Goal: Communication & Community: Answer question/provide support

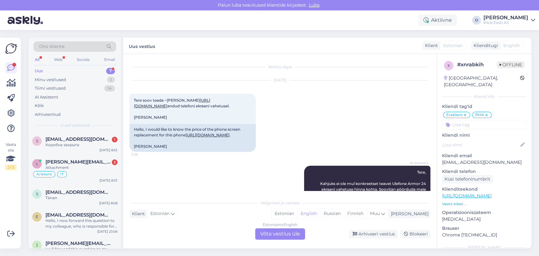
scroll to position [305, 0]
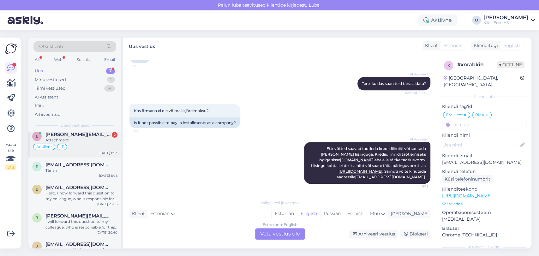
click at [64, 139] on div "Attachment" at bounding box center [81, 140] width 72 height 6
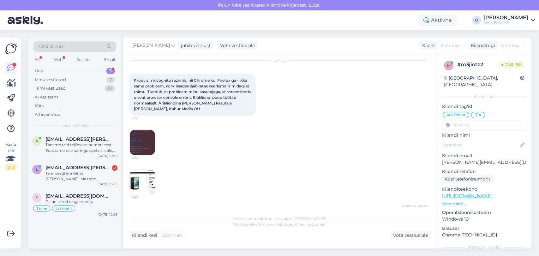
scroll to position [233, 0]
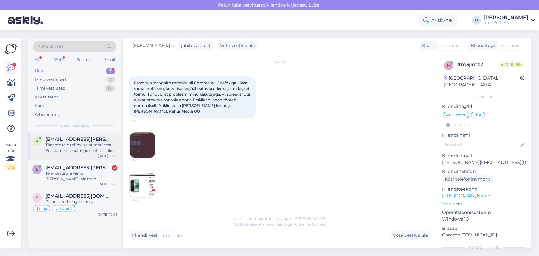
click at [98, 135] on div "k [EMAIL_ADDRESS][PERSON_NAME][DOMAIN_NAME] Täname teid tellimuse numbri eest. …" at bounding box center [74, 146] width 93 height 28
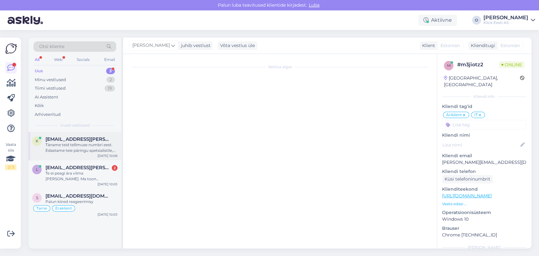
scroll to position [125, 0]
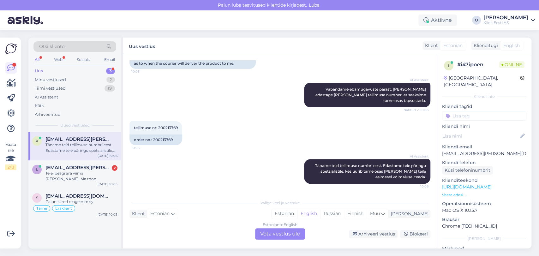
click at [435, 65] on div "Vestlus algas [DATE] Tere! 10:05 Hello! AI Assistent [PERSON_NAME], kuidas saan…" at bounding box center [282, 125] width 306 height 130
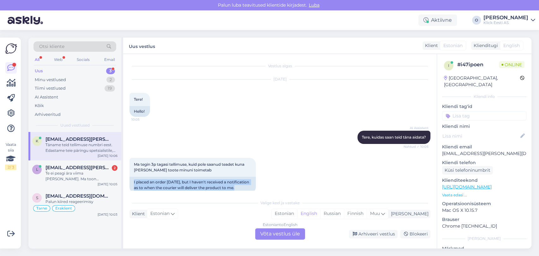
scroll to position [0, 0]
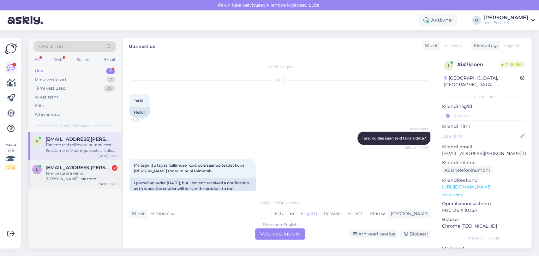
click at [73, 166] on span "[EMAIL_ADDRESS][PERSON_NAME][DOMAIN_NAME]" at bounding box center [78, 168] width 66 height 6
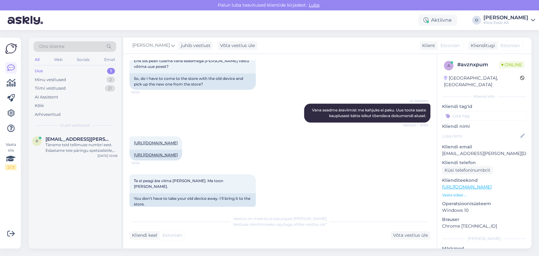
scroll to position [265, 0]
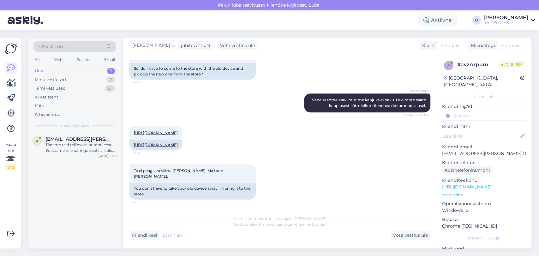
click at [83, 70] on div "Uus 1" at bounding box center [74, 71] width 83 height 9
click at [78, 93] on div "AI Assistent" at bounding box center [74, 97] width 83 height 9
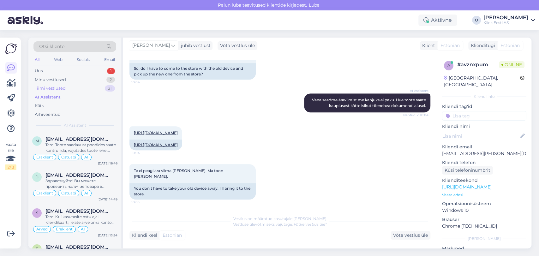
click at [76, 89] on div "Tiimi vestlused 21" at bounding box center [74, 88] width 83 height 9
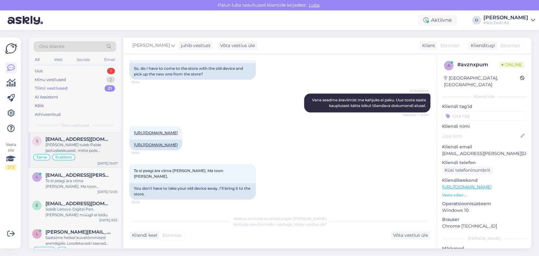
click at [67, 135] on div "s [EMAIL_ADDRESS][DOMAIN_NAME] [PERSON_NAME] tuleb Paide jaotuskeskusest, mitte…" at bounding box center [74, 150] width 93 height 36
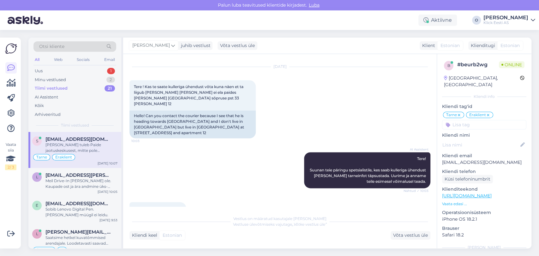
scroll to position [470, 0]
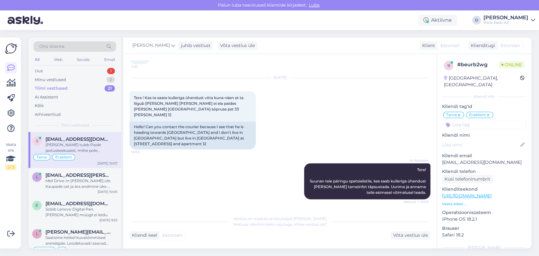
click at [468, 159] on p "[EMAIL_ADDRESS][DOMAIN_NAME]" at bounding box center [484, 162] width 84 height 7
copy p "[EMAIL_ADDRESS][DOMAIN_NAME]"
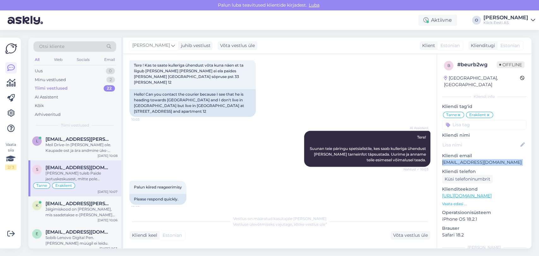
scroll to position [512, 0]
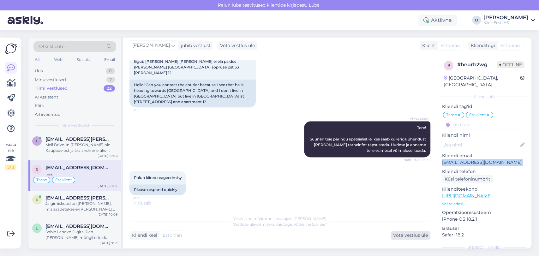
click at [402, 235] on div "Võta vestlus üle" at bounding box center [410, 235] width 40 height 9
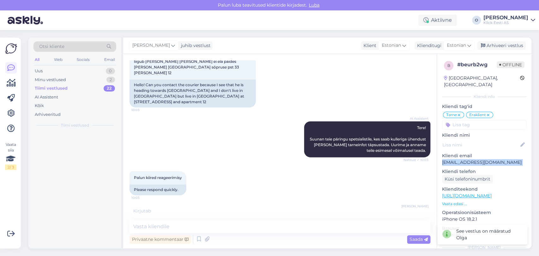
scroll to position [510, 0]
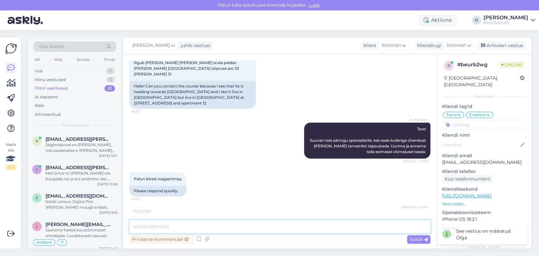
click at [256, 226] on textarea at bounding box center [279, 226] width 301 height 13
type textarea "V"
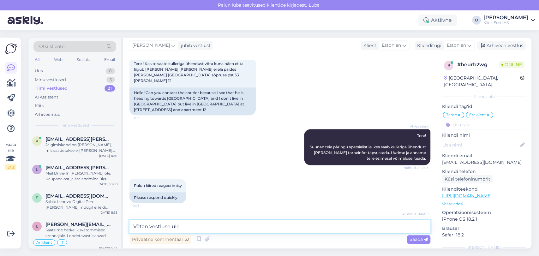
scroll to position [530, 0]
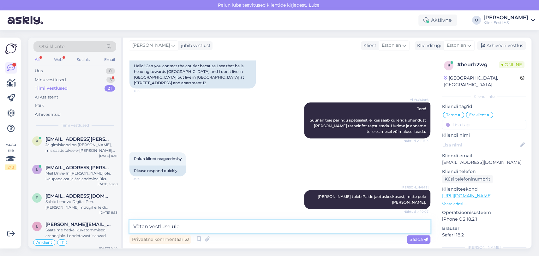
type textarea "Võtan vestluse üle."
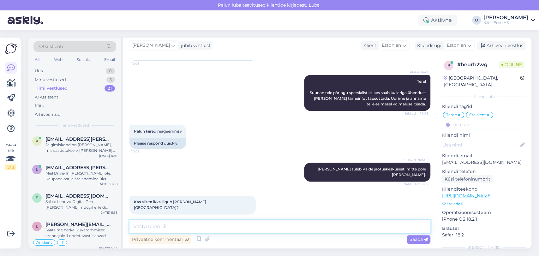
type textarea "V"
type textarea "Kontrollisin Teie kohaletoimatemise aadressi üle."
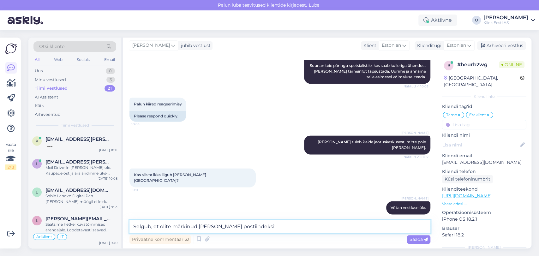
paste textarea "72712"
type textarea "Selgub, et olite märkinud [PERSON_NAME] postiindeksi: 72712"
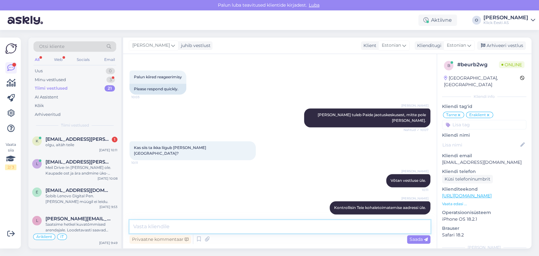
paste textarea "[PERSON_NAME] Sõpruse pst33 [STREET_ADDRESS], 72712 T: 58831219"
type textarea "[PERSON_NAME] Sõpruse pst33 [STREET_ADDRESS], 72712 T: 58831219"
paste textarea "[PERSON_NAME] Sõpruse pst33 [STREET_ADDRESS], 72712 T: 58831219"
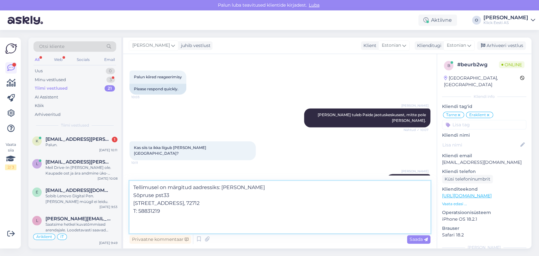
click at [227, 186] on textarea "Tellimusel on märgitud aadressiks: [PERSON_NAME] Sõpruse pst33 [STREET_ADDRESS]…" at bounding box center [279, 207] width 301 height 52
type textarea "Tellimusel on märgitud aadressiks: [PERSON_NAME] Sõpruse pst33 [STREET_ADDRESS]…"
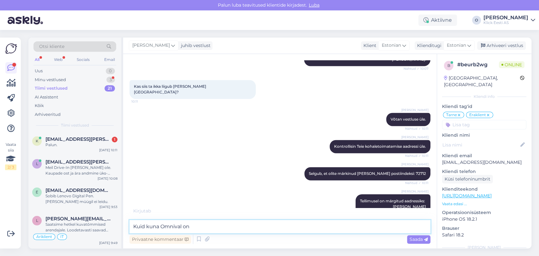
scroll to position [680, 0]
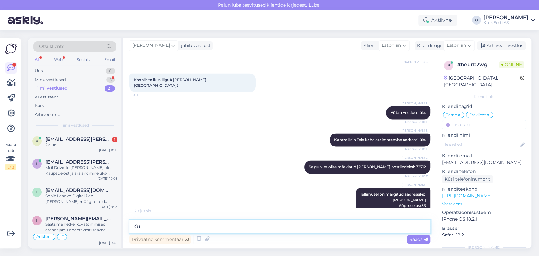
type textarea "K"
type textarea "Seetõttu on jõudnud see teler Paide."
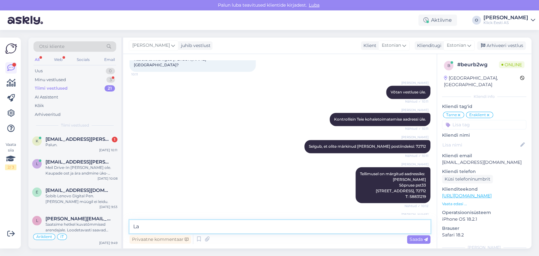
type textarea "L"
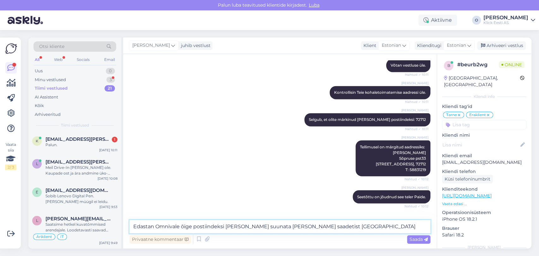
type textarea "Edastan Omnivale õige postiindeksi [PERSON_NAME] suunata [PERSON_NAME] saadetis…"
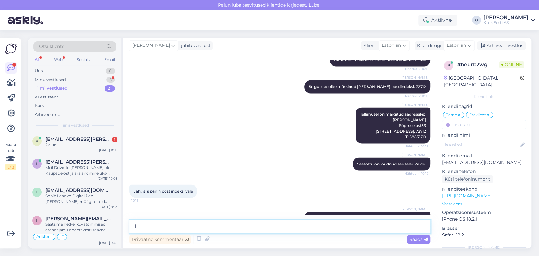
type textarea "I"
type textarea "P"
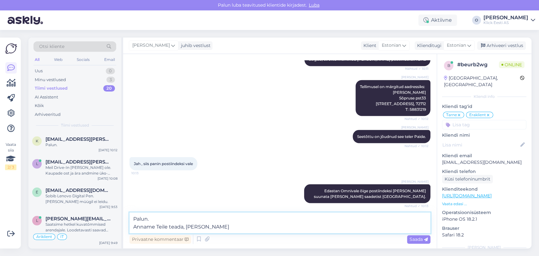
type textarea "Palun. Anname Teile teada, [PERSON_NAME]."
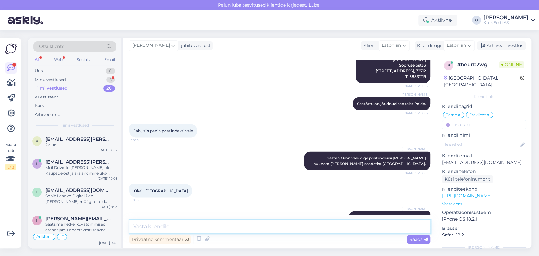
scroll to position [848, 0]
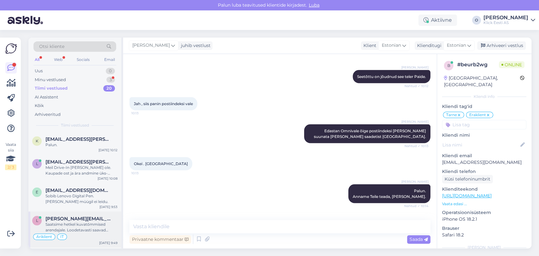
click at [57, 216] on span "[PERSON_NAME][EMAIL_ADDRESS][DOMAIN_NAME]" at bounding box center [78, 219] width 66 height 6
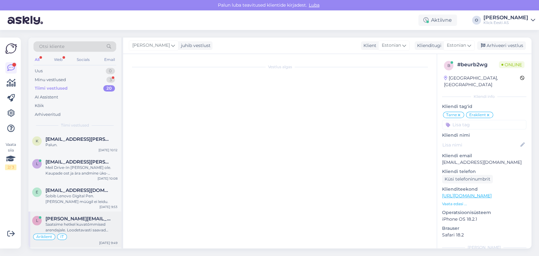
scroll to position [257, 0]
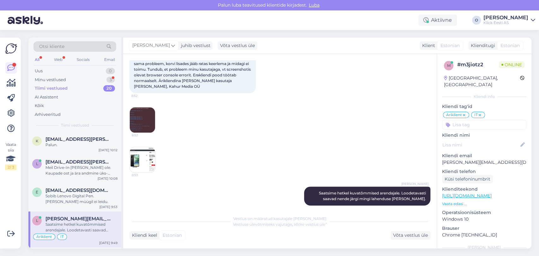
click at [145, 107] on img at bounding box center [142, 119] width 25 height 25
click at [139, 154] on img at bounding box center [142, 159] width 25 height 25
click at [85, 193] on div "Sobib Lenovo Digital Pen. [PERSON_NAME] müügil ei leidu." at bounding box center [81, 198] width 72 height 11
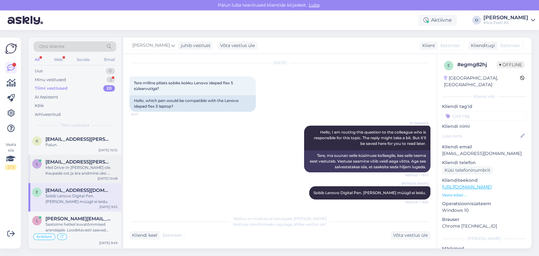
click at [81, 168] on div "Meil Drive-In [PERSON_NAME] ole. Kaupade ost ja ära andmine üks-ühele vahetuse …" at bounding box center [81, 170] width 72 height 11
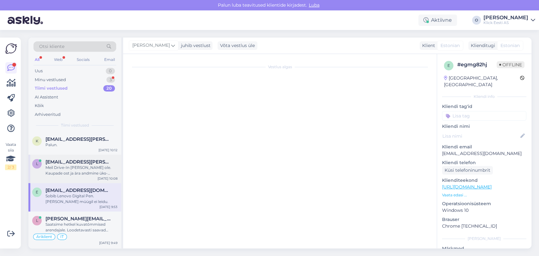
scroll to position [298, 0]
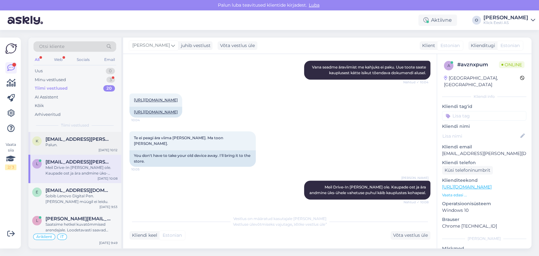
click at [75, 142] on div "Palun." at bounding box center [81, 145] width 72 height 6
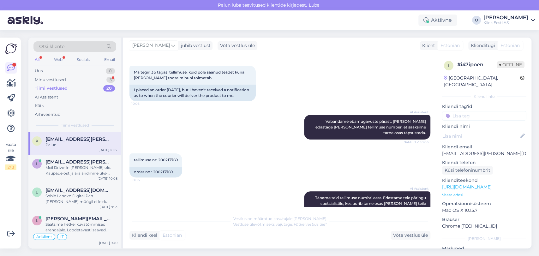
scroll to position [90, 0]
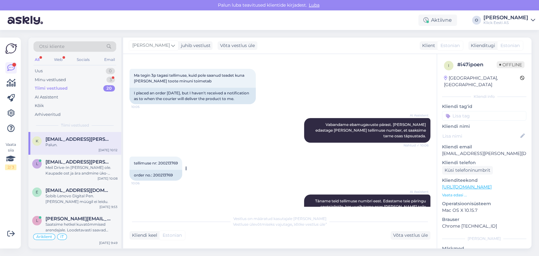
click at [165, 161] on span "tellimuse nr: 200213769" at bounding box center [156, 163] width 44 height 5
copy div "200213769 10:06"
click at [79, 81] on div "Minu vestlused 3" at bounding box center [74, 79] width 83 height 9
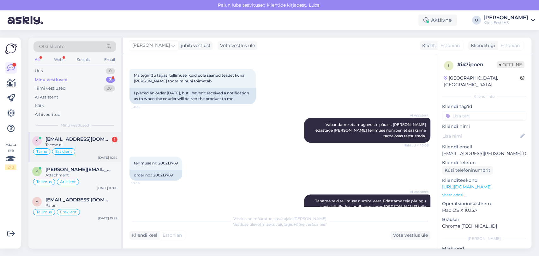
click at [65, 139] on span "[EMAIL_ADDRESS][DOMAIN_NAME]" at bounding box center [78, 139] width 66 height 6
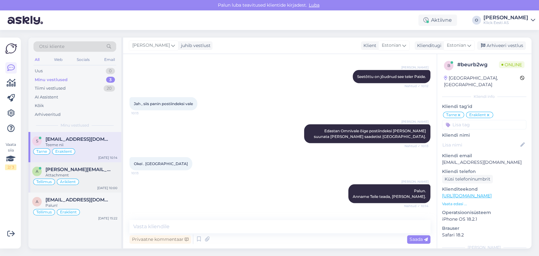
click at [58, 167] on span "[PERSON_NAME][EMAIL_ADDRESS][DOMAIN_NAME]" at bounding box center [78, 170] width 66 height 6
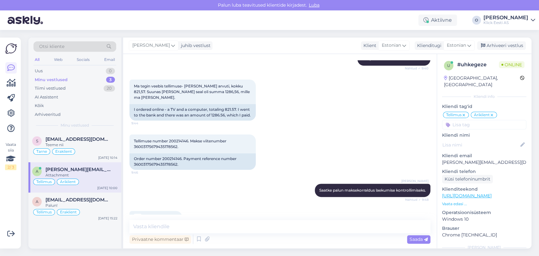
scroll to position [90, 0]
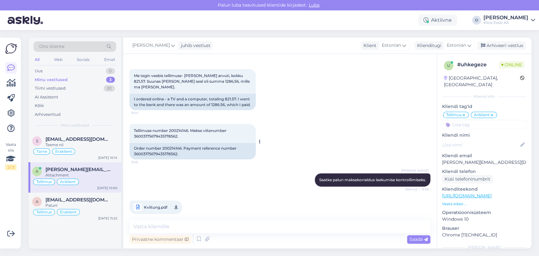
click at [184, 136] on span "Tellimuse number 200214146. Makse viitenumber 36003175679435178562." at bounding box center [180, 133] width 93 height 10
copy span "200214146"
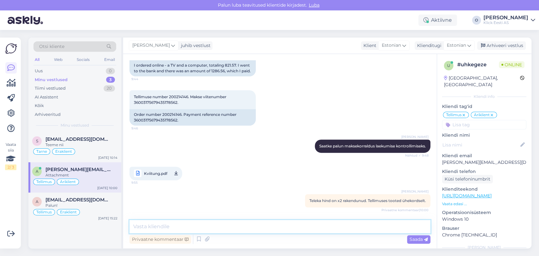
click at [182, 227] on textarea at bounding box center [279, 226] width 301 height 13
type textarea "Tänan! Makstud summa on tõepoolest suurem, kui ostukorvi summa."
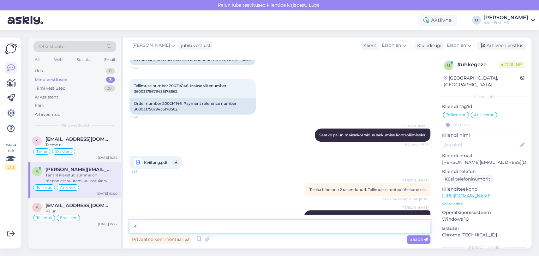
scroll to position [167, 0]
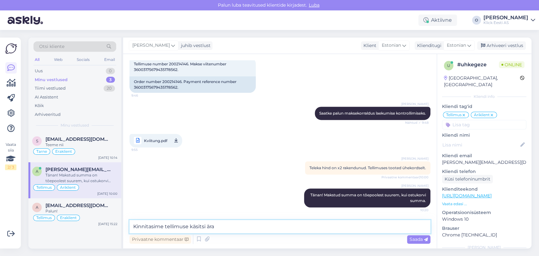
type textarea "Kinnitasime tellimuse käsitsi ära."
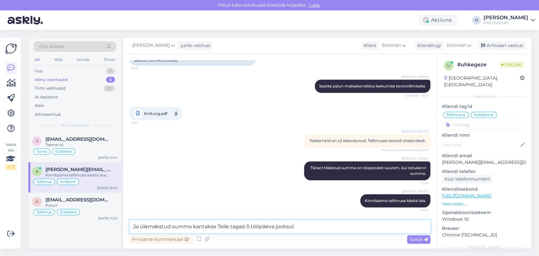
type textarea "Ja ülemakstud summa kantakse Teile tagasi 5 tööpäeva jooksul."
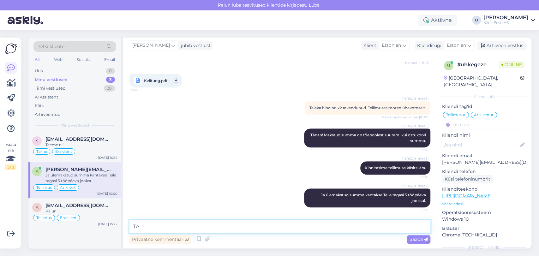
type textarea "T"
type textarea "P"
type textarea "Täpsustan üle, kas tellimuse kinnituse peal on õiged tooted?"
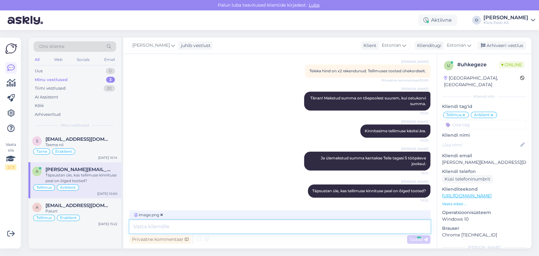
scroll to position [294, 0]
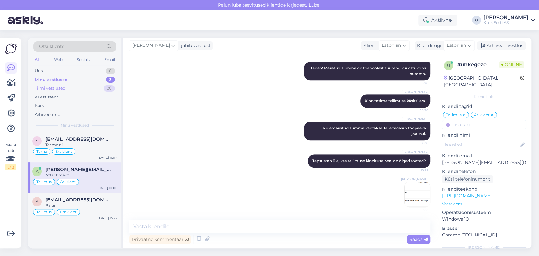
click at [60, 89] on div "Tiimi vestlused" at bounding box center [50, 88] width 31 height 6
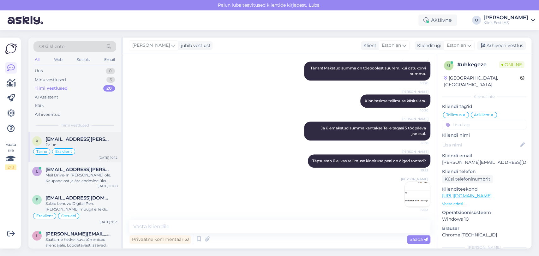
click at [59, 138] on span "[EMAIL_ADDRESS][PERSON_NAME][DOMAIN_NAME]" at bounding box center [78, 139] width 66 height 6
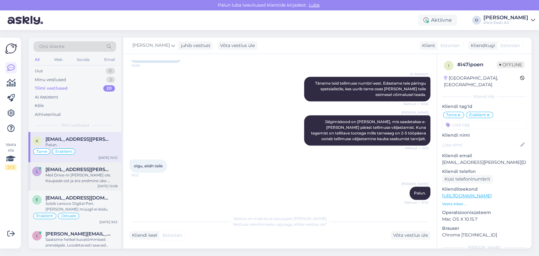
click at [61, 180] on div "Meil Drive-In [PERSON_NAME] ole. Kaupade ost ja ära andmine üks-ühele vahetuse …" at bounding box center [81, 177] width 72 height 11
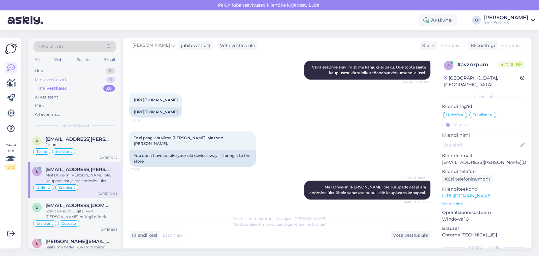
click at [82, 80] on div "Minu vestlused 3" at bounding box center [74, 79] width 83 height 9
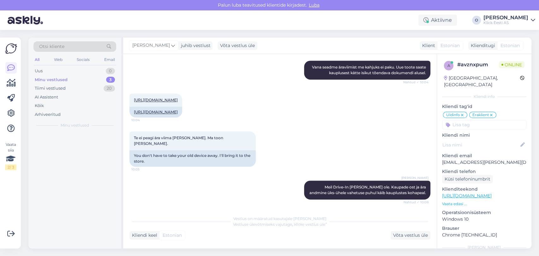
click at [82, 80] on div "Minu vestlused 3" at bounding box center [74, 79] width 83 height 9
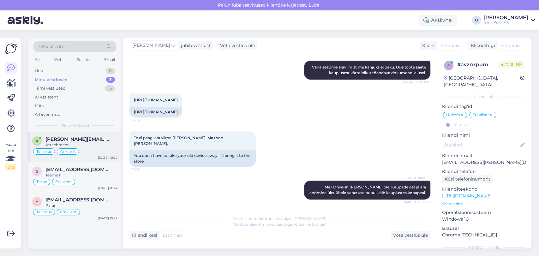
click at [69, 132] on div "a [PERSON_NAME][EMAIL_ADDRESS][DOMAIN_NAME] Attachment Tellimus Äriklient [DATE…" at bounding box center [74, 147] width 93 height 30
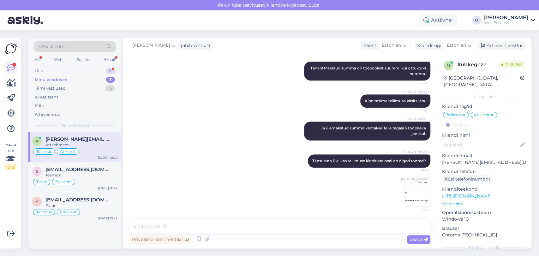
click at [86, 71] on div "Uus 0" at bounding box center [74, 71] width 83 height 9
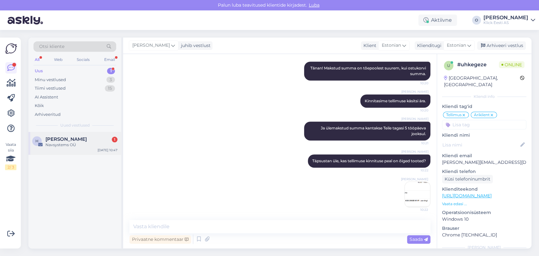
click at [71, 142] on div "Navsystems OÜ" at bounding box center [81, 145] width 72 height 6
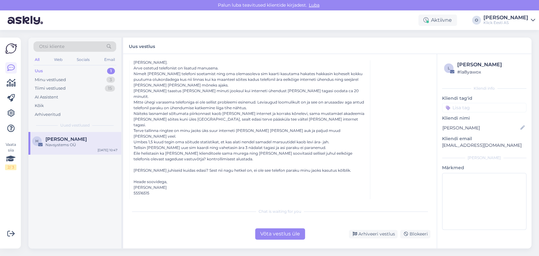
scroll to position [68, 0]
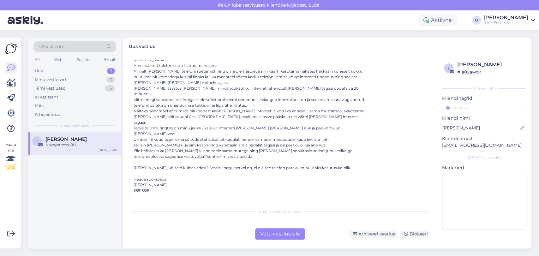
click at [178, 203] on div "500005564_20250603_150314_S25017423.pdf" at bounding box center [168, 206] width 57 height 6
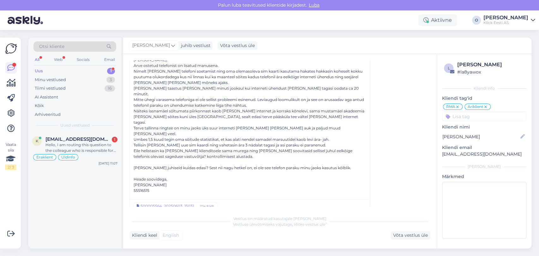
scroll to position [190, 0]
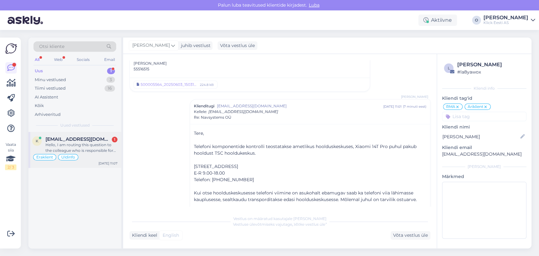
click at [73, 138] on span "[EMAIL_ADDRESS][DOMAIN_NAME]" at bounding box center [78, 139] width 66 height 6
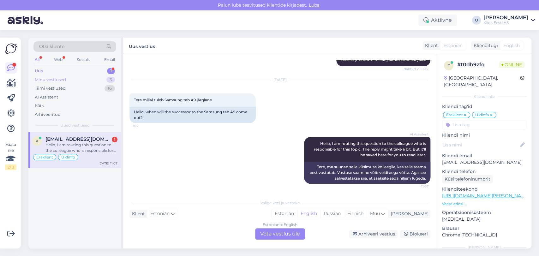
click at [66, 76] on div "Minu vestlused 3" at bounding box center [74, 79] width 83 height 9
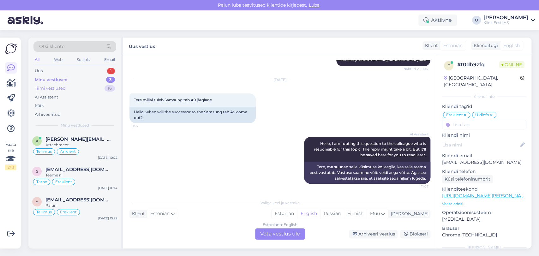
click at [66, 87] on div "Tiimi vestlused 16" at bounding box center [74, 88] width 83 height 9
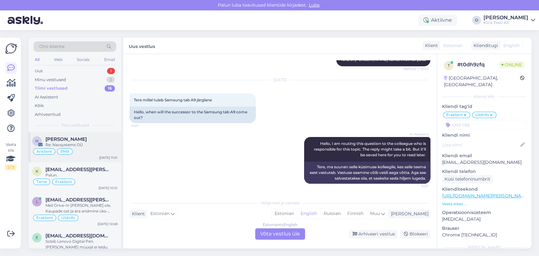
click at [52, 141] on span "[PERSON_NAME]" at bounding box center [65, 139] width 41 height 6
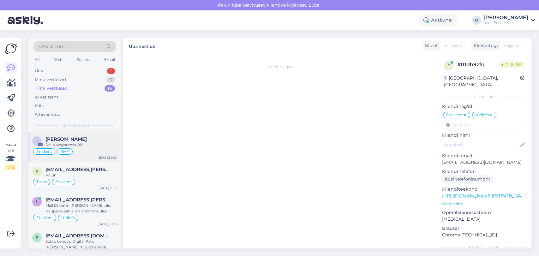
scroll to position [36, 0]
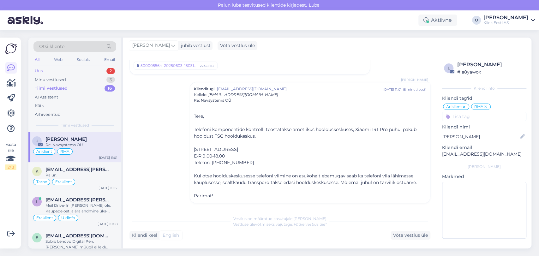
click at [81, 69] on div "Uus 2" at bounding box center [74, 71] width 83 height 9
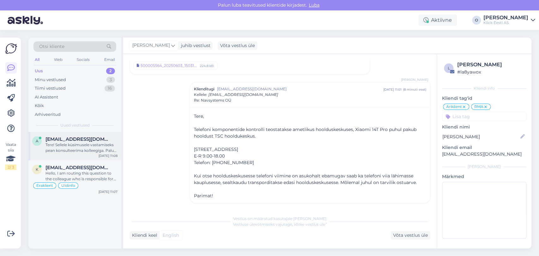
click at [73, 145] on div "Tere! Sellele küsimusele vastamiseks pean konsulteerima kolleegiga. Palun oodak…" at bounding box center [81, 147] width 72 height 11
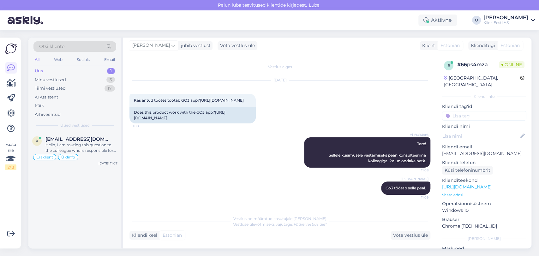
scroll to position [12, 0]
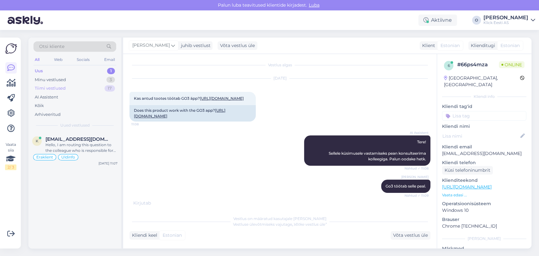
click at [78, 85] on div "Tiimi vestlused 17" at bounding box center [74, 88] width 83 height 9
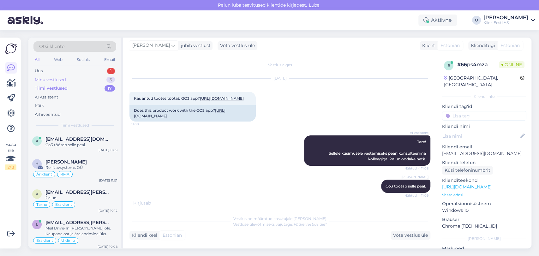
click at [76, 79] on div "Minu vestlused 3" at bounding box center [74, 79] width 83 height 9
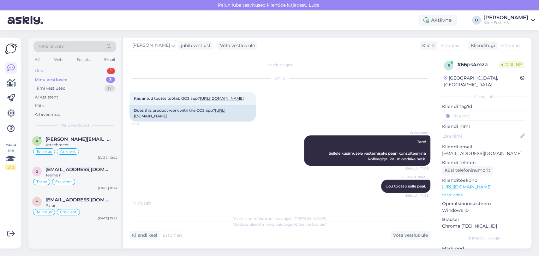
scroll to position [39, 0]
click at [75, 70] on div "Uus 1" at bounding box center [74, 71] width 83 height 9
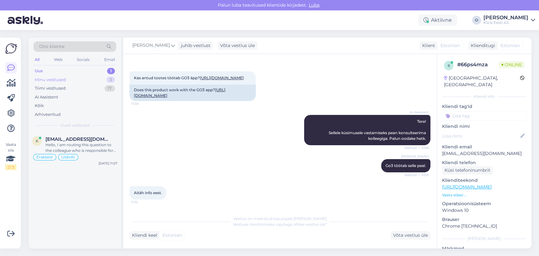
click at [74, 79] on div "Minu vestlused 3" at bounding box center [74, 79] width 83 height 9
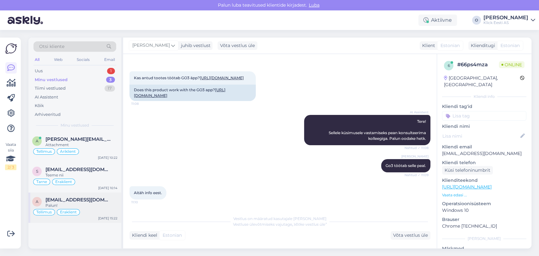
click at [69, 203] on div "Palun!" at bounding box center [81, 206] width 72 height 6
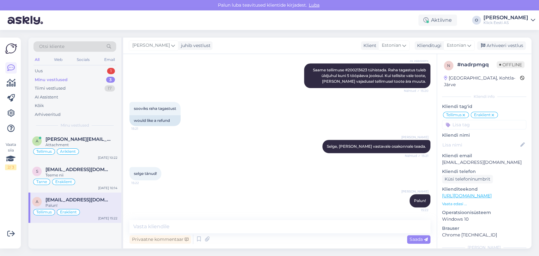
scroll to position [33, 0]
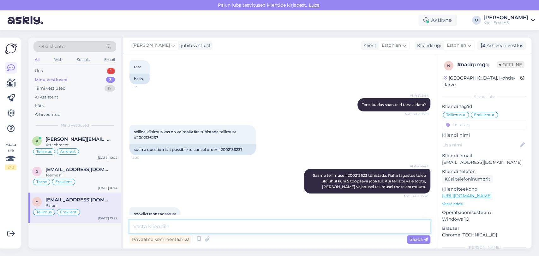
click at [187, 225] on textarea at bounding box center [279, 226] width 301 height 13
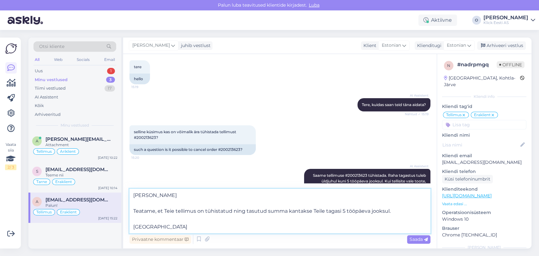
type textarea "[PERSON_NAME] Teatame, et Teie tellimus on tühistatud ning tasutud summa kantak…"
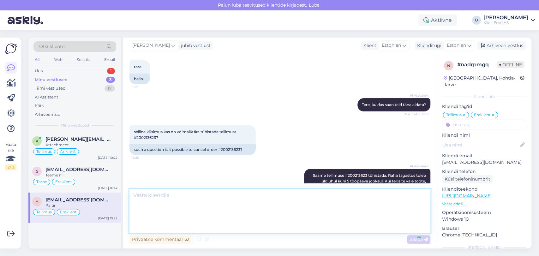
scroll to position [207, 0]
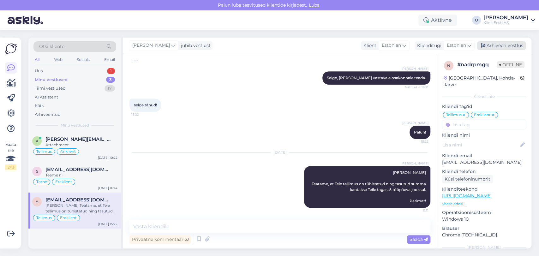
click at [504, 43] on div "Arhiveeri vestlus" at bounding box center [501, 45] width 49 height 9
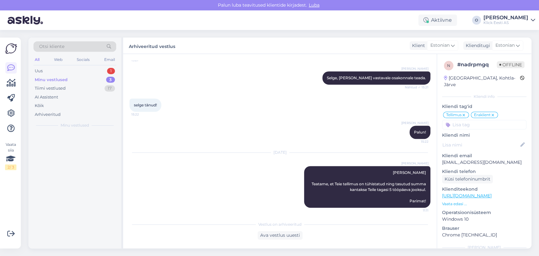
scroll to position [210, 0]
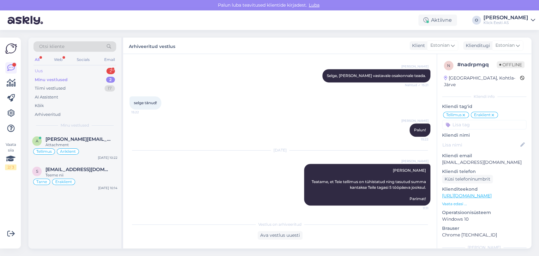
click at [66, 67] on div "Uus 2" at bounding box center [74, 71] width 83 height 9
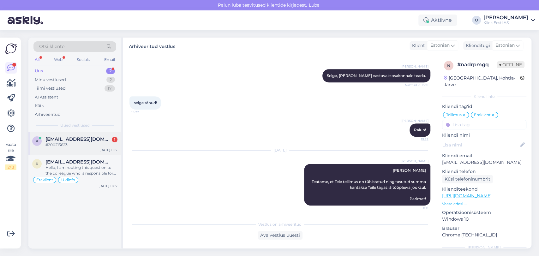
click at [58, 145] on div "#200213623" at bounding box center [81, 145] width 72 height 6
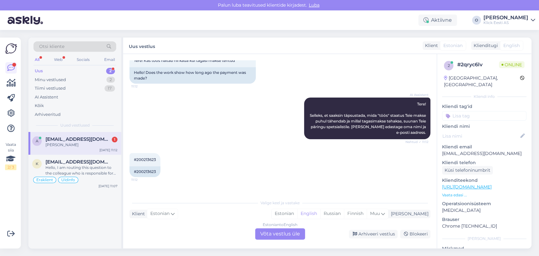
scroll to position [71, 0]
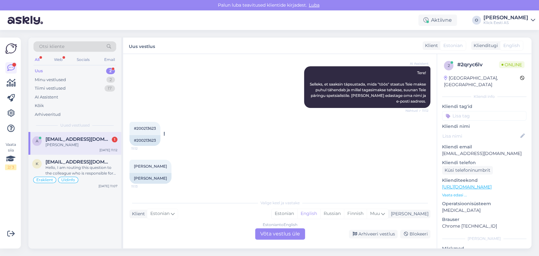
click at [146, 128] on span "#200213623" at bounding box center [145, 128] width 22 height 5
copy div "200213623 11:12"
click at [275, 230] on div "Estonian to English Võta vestlus üle" at bounding box center [280, 233] width 50 height 11
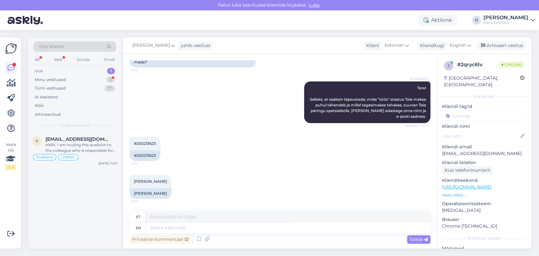
scroll to position [94, 0]
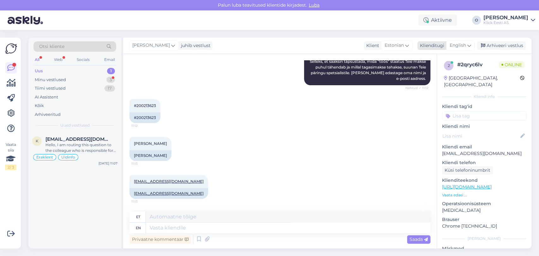
click at [455, 45] on span "English" at bounding box center [457, 45] width 16 height 7
type input "est"
click at [431, 80] on ul "Estonian" at bounding box center [445, 73] width 69 height 15
click at [431, 77] on link "Estonian" at bounding box center [445, 73] width 69 height 10
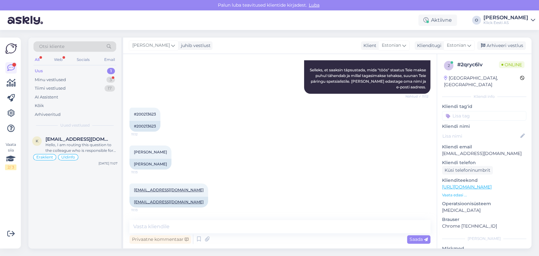
scroll to position [85, 0]
click at [192, 229] on textarea at bounding box center [279, 226] width 301 height 13
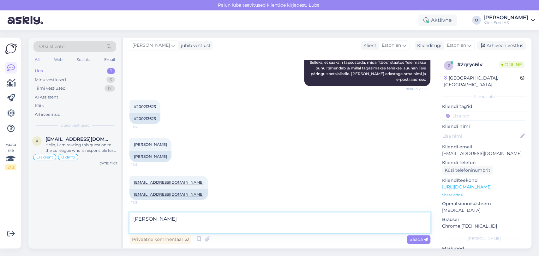
scroll to position [94, 0]
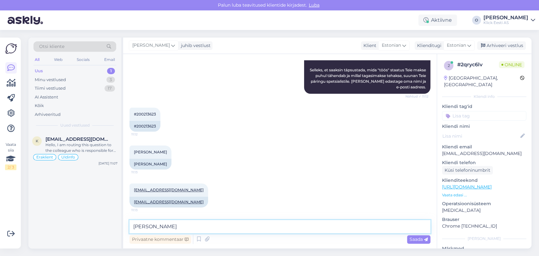
type textarea "[PERSON_NAME],"
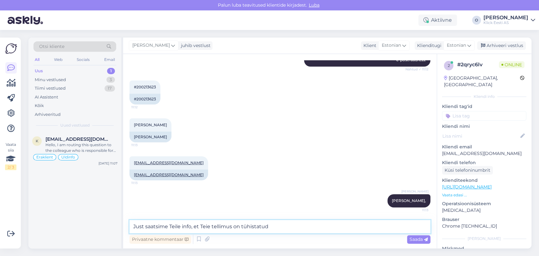
type textarea "Just saatsime Teile info, et Teie tellimus on tühistatud."
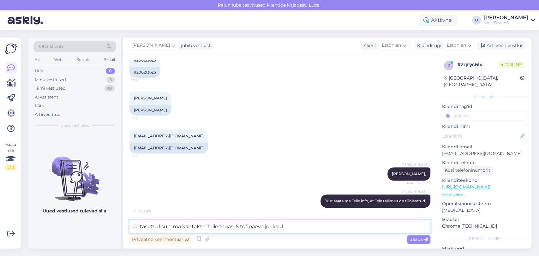
type textarea "Ja tasutud summa kantakse Teile tagasi 5 tööpäeva jooksul."
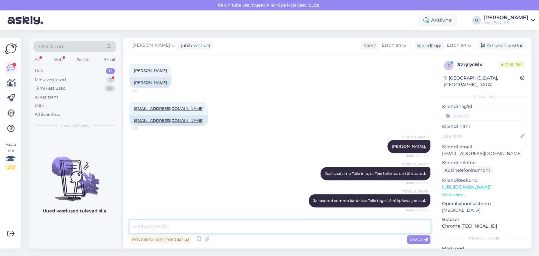
scroll to position [194, 0]
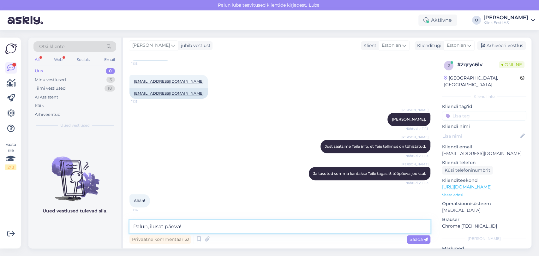
type textarea "Palun, ilusat päeva!"
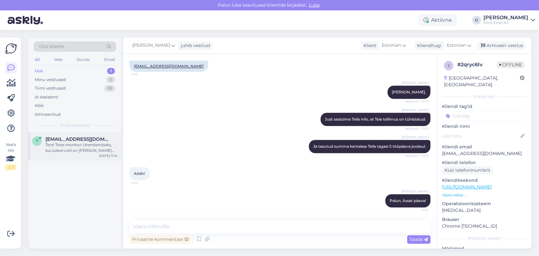
click at [71, 139] on span "[EMAIL_ADDRESS][DOMAIN_NAME]" at bounding box center [78, 139] width 66 height 6
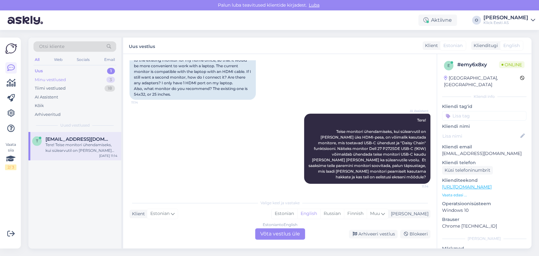
click at [66, 77] on div "Minu vestlused 3" at bounding box center [74, 79] width 83 height 9
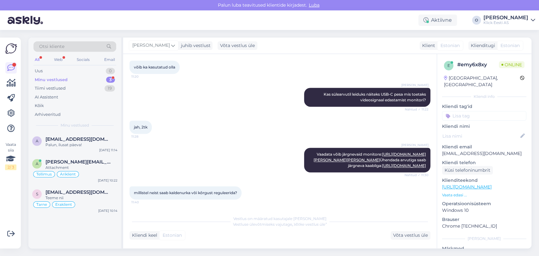
scroll to position [361, 0]
click at [74, 78] on div "Minu vestlused 3" at bounding box center [74, 79] width 83 height 9
click at [65, 148] on div "a [EMAIL_ADDRESS][DOMAIN_NAME] Palun, ilusat päeva! [DATE] 11:14" at bounding box center [74, 143] width 93 height 23
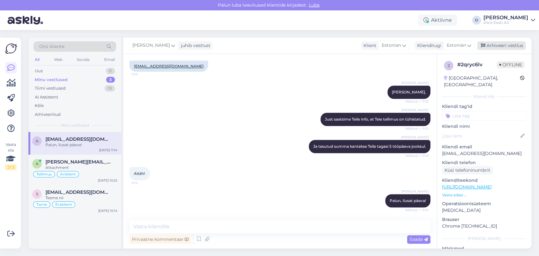
click at [498, 48] on div "Arhiveeri vestlus" at bounding box center [501, 45] width 49 height 9
